Goal: Communication & Community: Connect with others

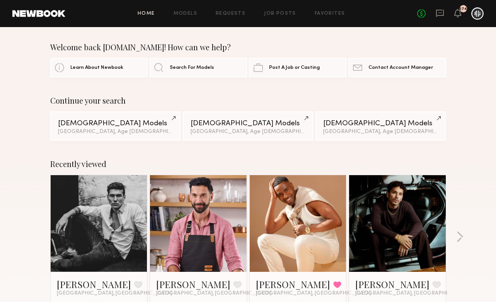
click at [454, 14] on div "No fees up to $5,000 174" at bounding box center [450, 13] width 66 height 12
click at [448, 10] on div "No fees up to $5,000 174" at bounding box center [450, 13] width 66 height 12
click at [442, 12] on icon at bounding box center [439, 13] width 8 height 8
click at [80, 217] on link at bounding box center [98, 223] width 47 height 97
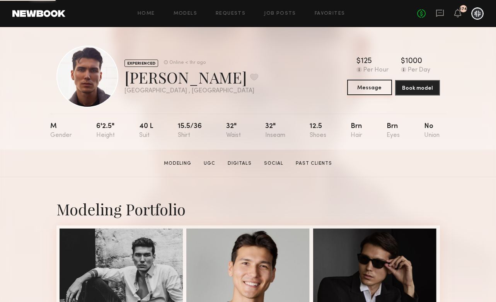
click at [364, 88] on button "Message" at bounding box center [369, 87] width 45 height 15
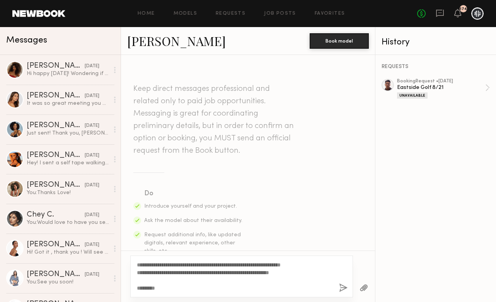
type textarea "**********"
click at [341, 288] on button "button" at bounding box center [343, 288] width 8 height 10
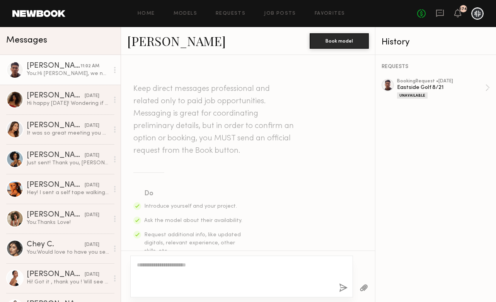
scroll to position [231, 0]
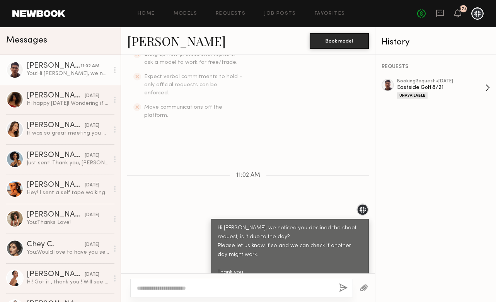
click at [411, 93] on div "Unavailable" at bounding box center [412, 95] width 31 height 6
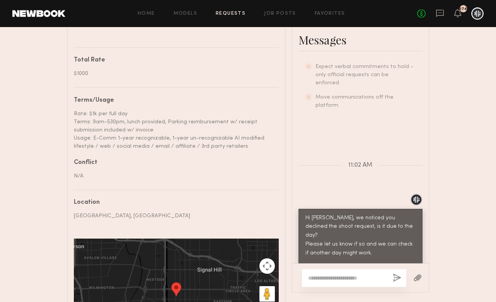
scroll to position [350, 0]
